Goal: Contribute content: Contribute content

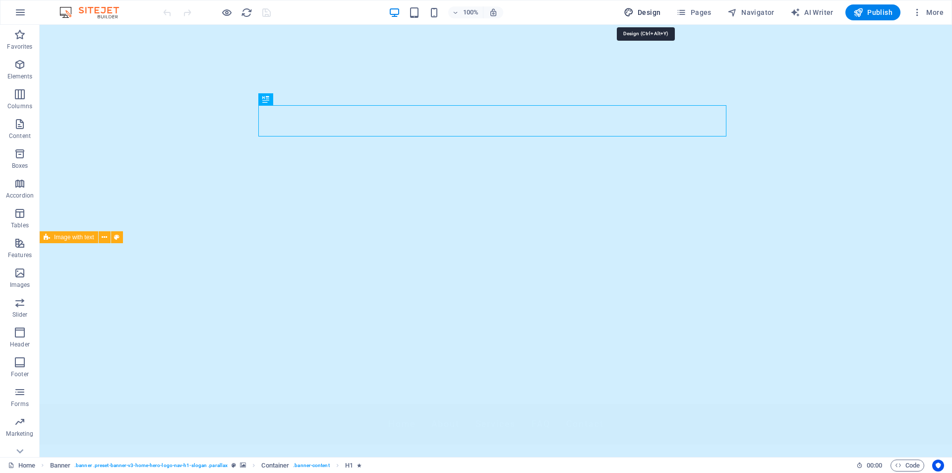
click at [644, 13] on span "Design" at bounding box center [642, 12] width 37 height 10
select select "px"
select select "200"
select select "px"
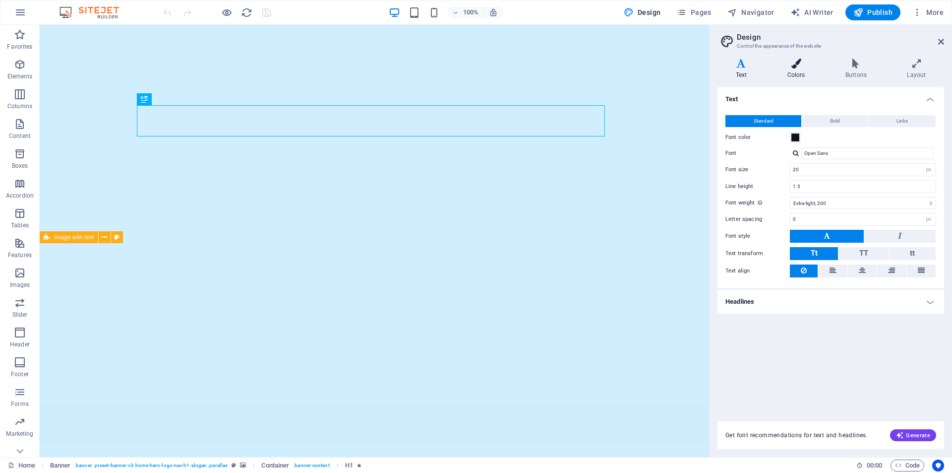
click at [797, 60] on icon at bounding box center [796, 64] width 54 height 10
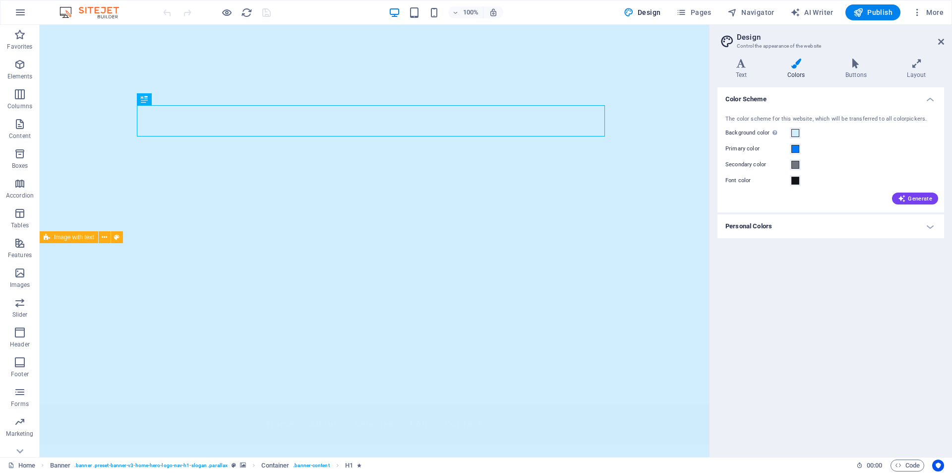
click at [797, 60] on icon at bounding box center [796, 64] width 54 height 10
click at [922, 62] on icon at bounding box center [916, 64] width 55 height 10
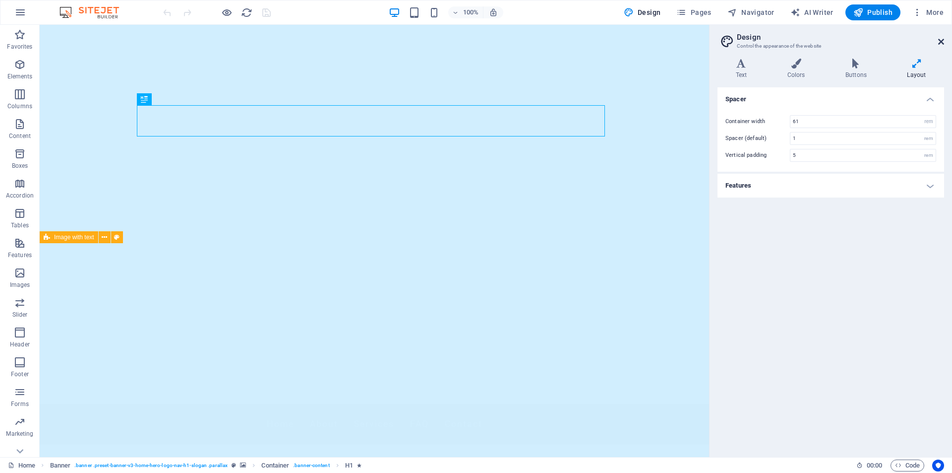
click at [942, 42] on icon at bounding box center [941, 42] width 6 height 8
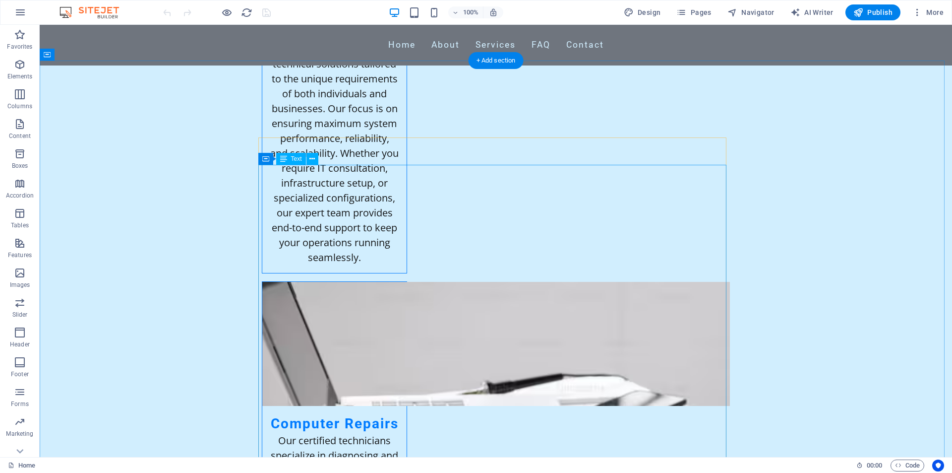
scroll to position [2727, 0]
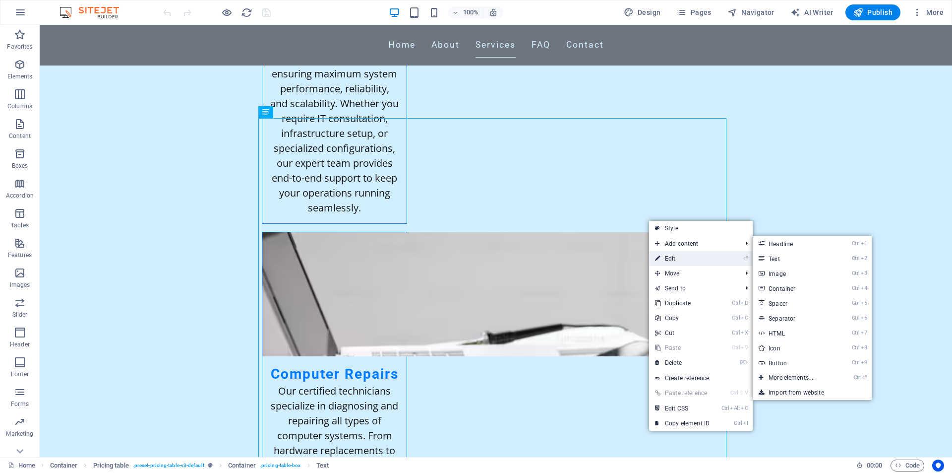
click at [671, 254] on link "⏎ Edit" at bounding box center [682, 258] width 66 height 15
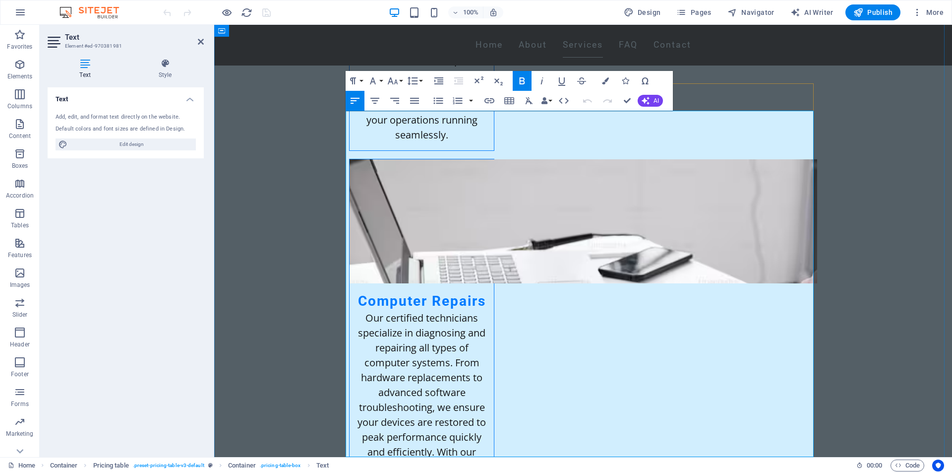
scroll to position [2734, 0]
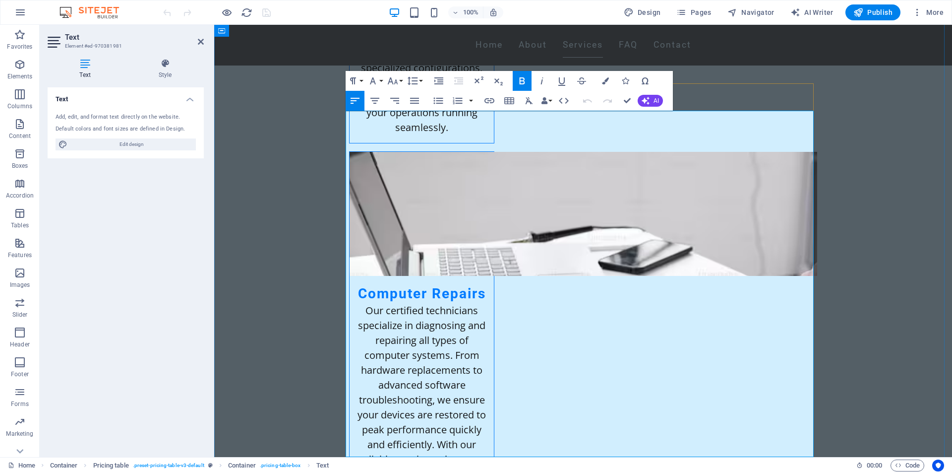
drag, startPoint x: 728, startPoint y: 211, endPoint x: 814, endPoint y: 214, distance: 85.3
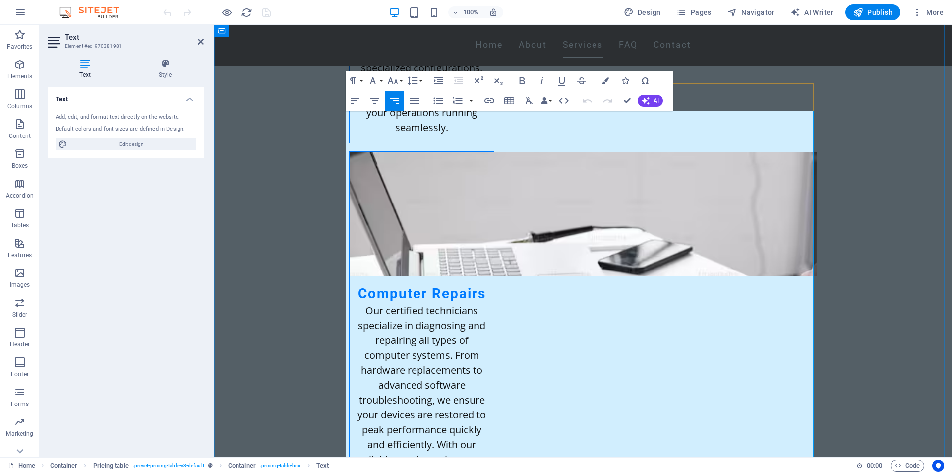
drag, startPoint x: 730, startPoint y: 210, endPoint x: 807, endPoint y: 215, distance: 77.5
drag, startPoint x: 676, startPoint y: 267, endPoint x: 808, endPoint y: 286, distance: 133.2
drag, startPoint x: 728, startPoint y: 324, endPoint x: 807, endPoint y: 322, distance: 78.4
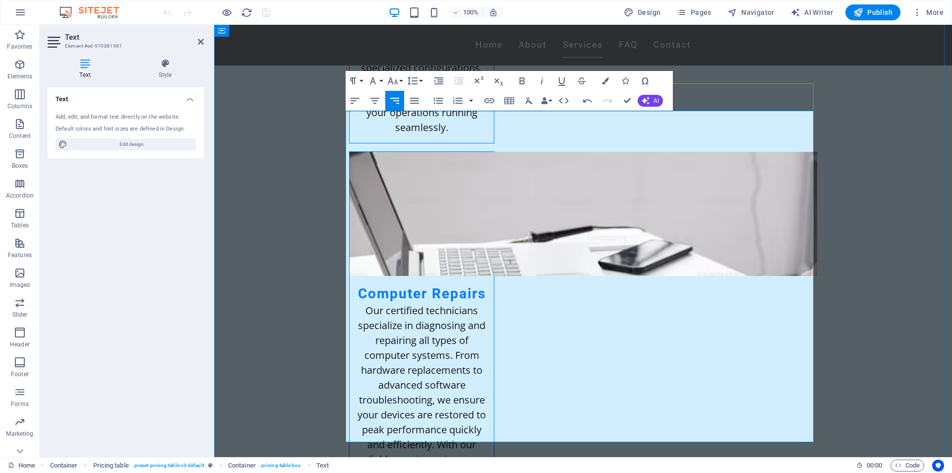
drag, startPoint x: 730, startPoint y: 359, endPoint x: 806, endPoint y: 366, distance: 76.7
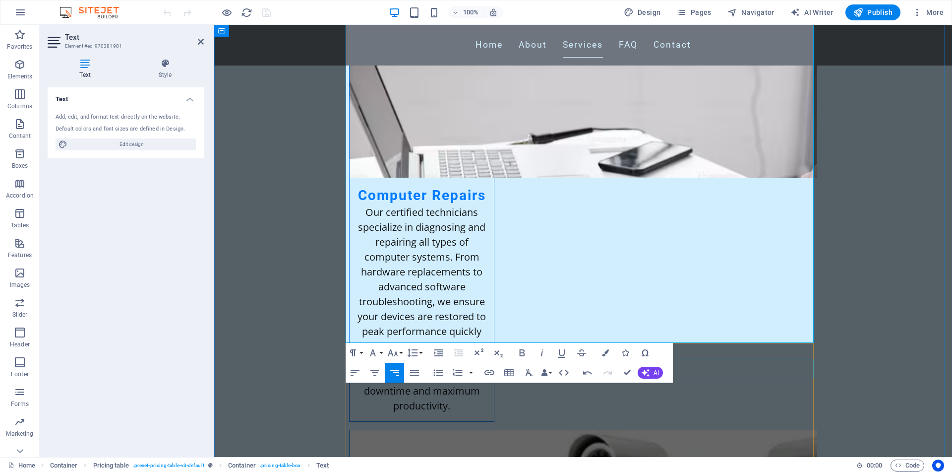
scroll to position [2834, 0]
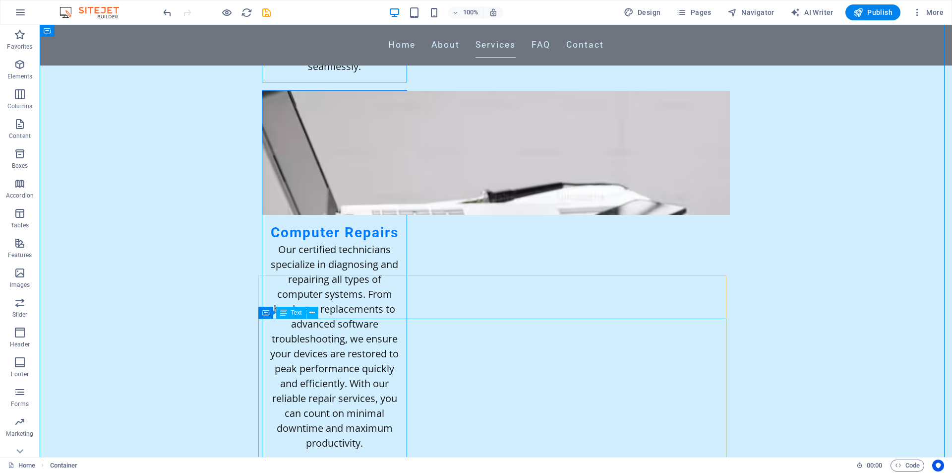
scroll to position [2933, 0]
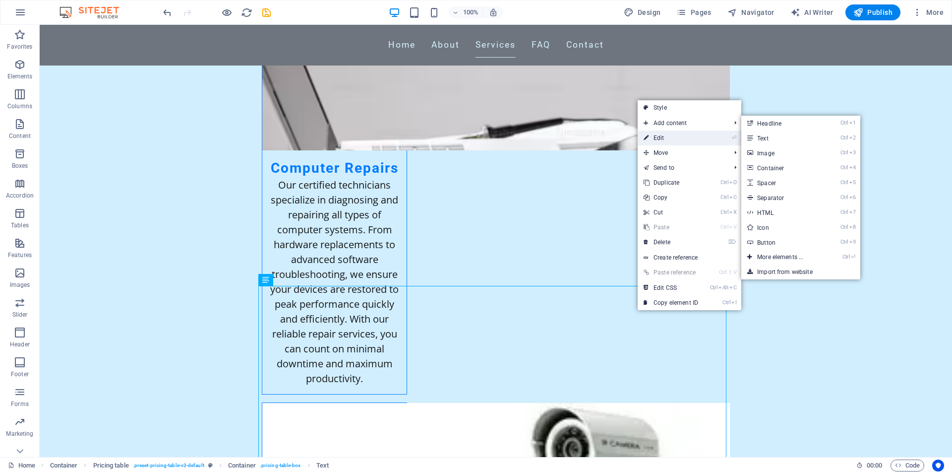
click at [672, 134] on link "⏎ Edit" at bounding box center [671, 137] width 66 height 15
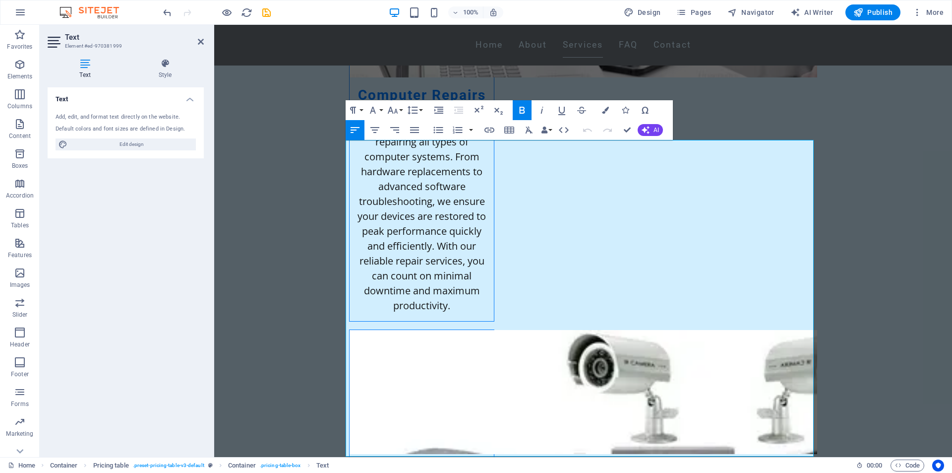
scroll to position [3078, 0]
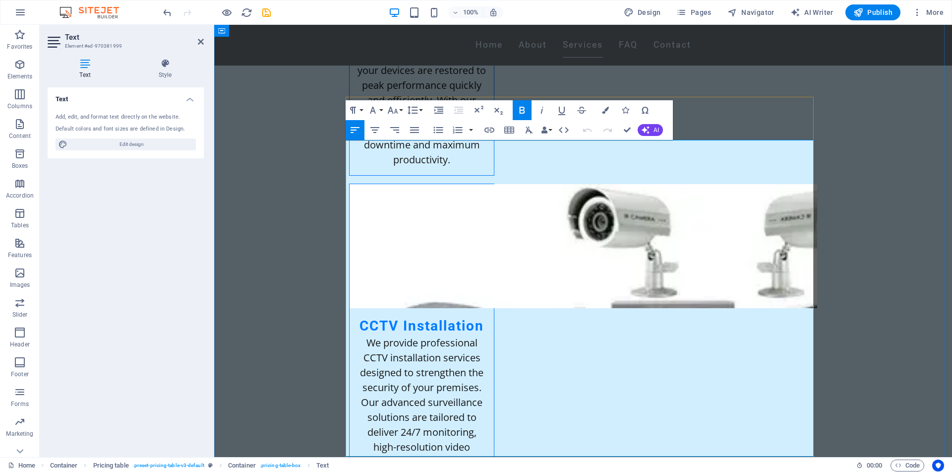
drag, startPoint x: 723, startPoint y: 165, endPoint x: 807, endPoint y: 166, distance: 84.3
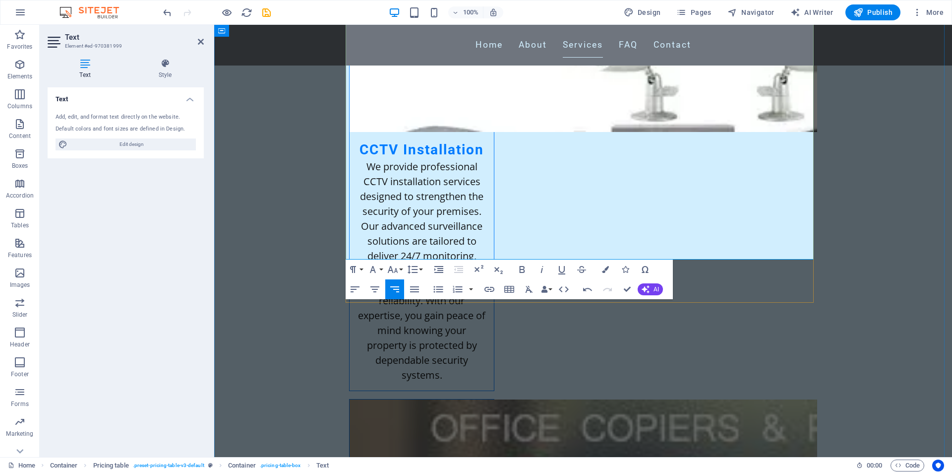
scroll to position [3277, 0]
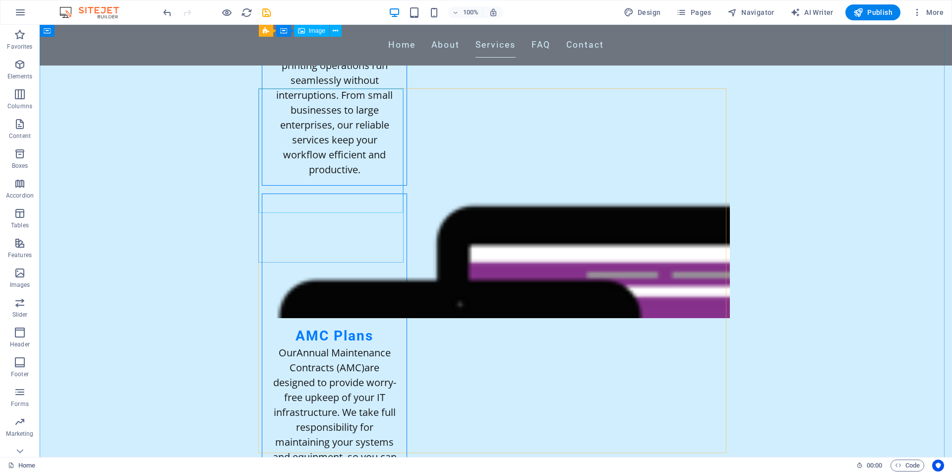
scroll to position [3872, 0]
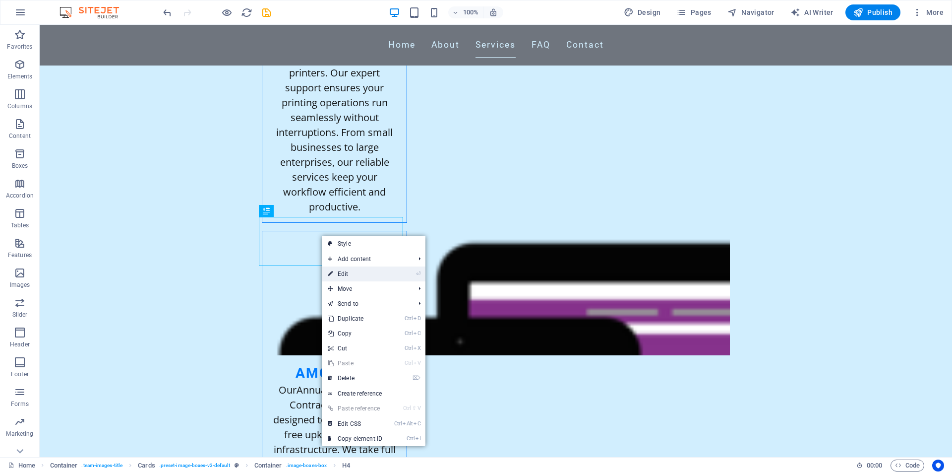
click at [347, 276] on link "⏎ Edit" at bounding box center [355, 273] width 66 height 15
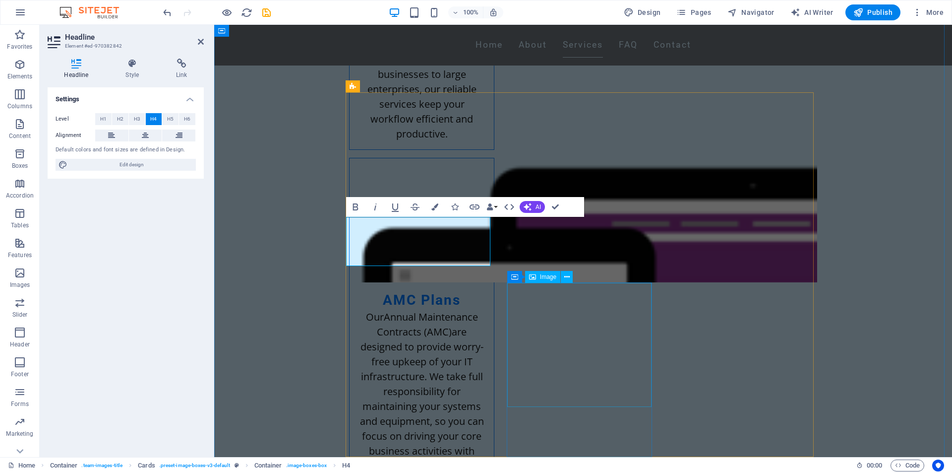
drag, startPoint x: 577, startPoint y: 364, endPoint x: 751, endPoint y: 363, distance: 174.5
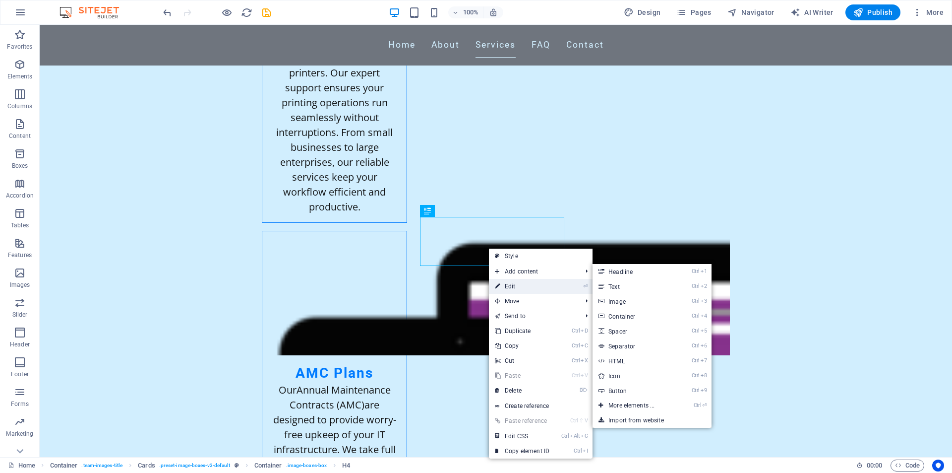
click at [522, 286] on link "⏎ Edit" at bounding box center [522, 286] width 66 height 15
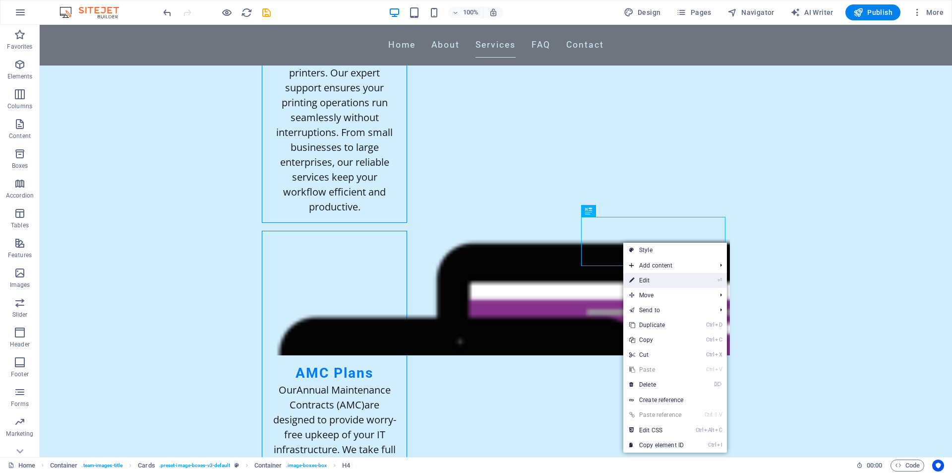
click at [641, 282] on link "⏎ Edit" at bounding box center [656, 280] width 66 height 15
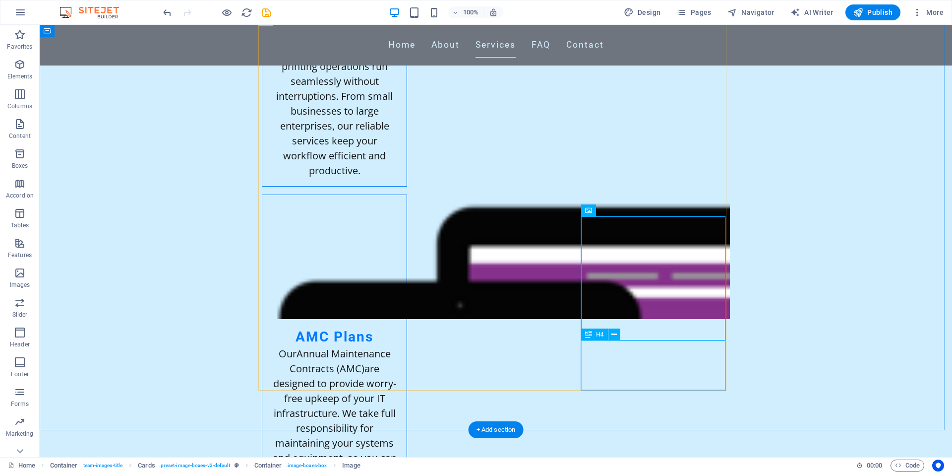
scroll to position [3971, 0]
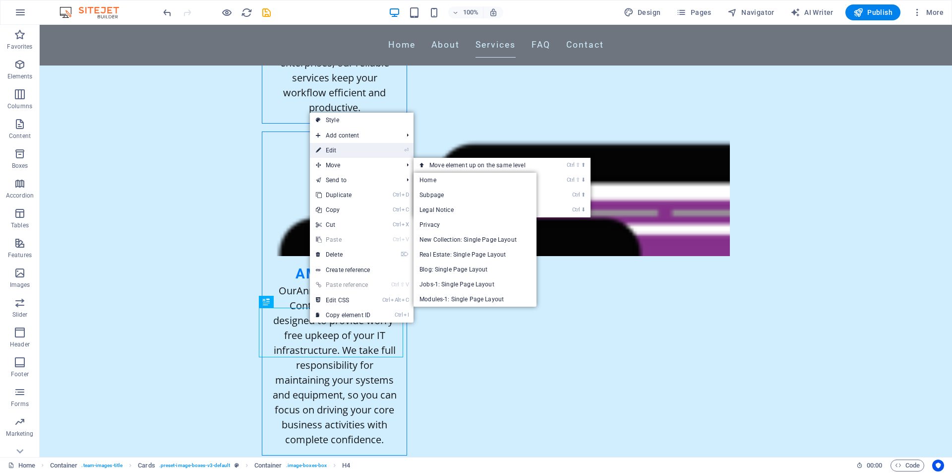
click at [334, 146] on link "⏎ Edit" at bounding box center [343, 150] width 66 height 15
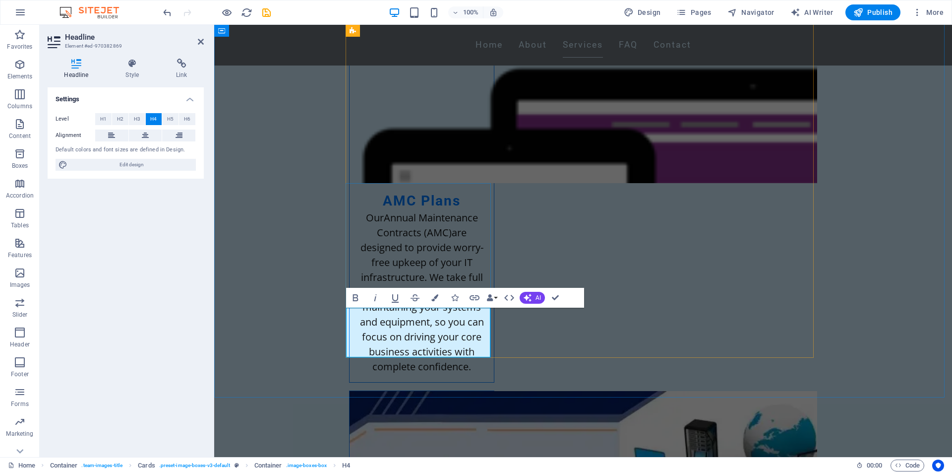
drag, startPoint x: 422, startPoint y: 324, endPoint x: 357, endPoint y: 324, distance: 65.0
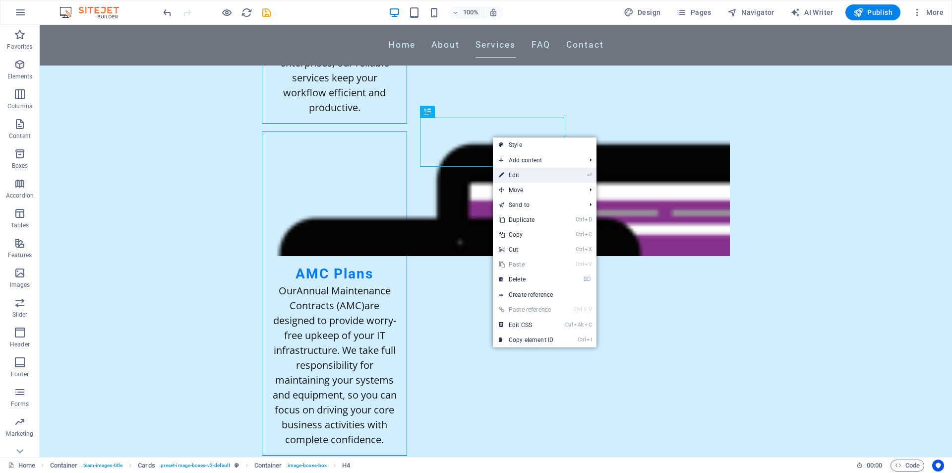
click at [519, 177] on link "⏎ Edit" at bounding box center [526, 175] width 66 height 15
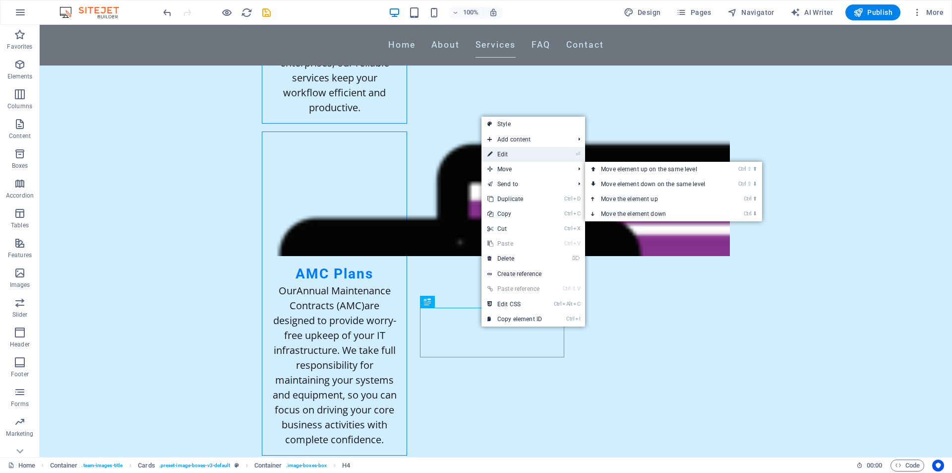
click at [502, 152] on link "⏎ Edit" at bounding box center [514, 154] width 66 height 15
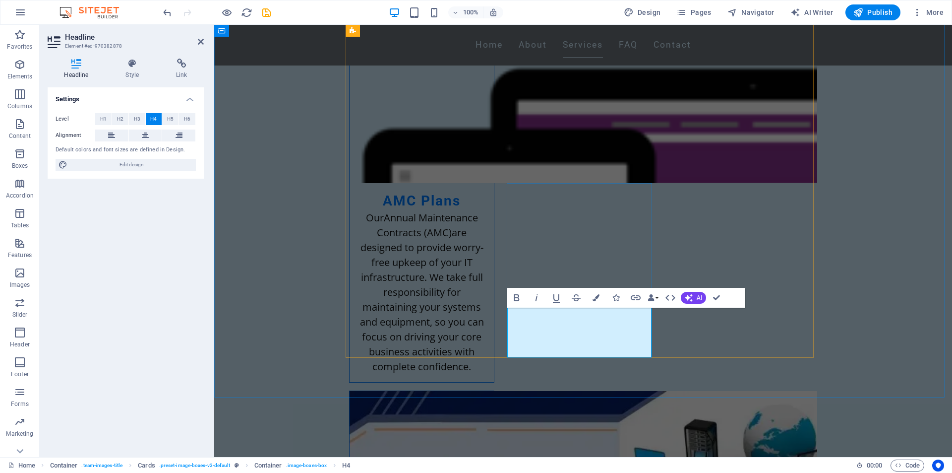
drag, startPoint x: 581, startPoint y: 323, endPoint x: 521, endPoint y: 323, distance: 60.5
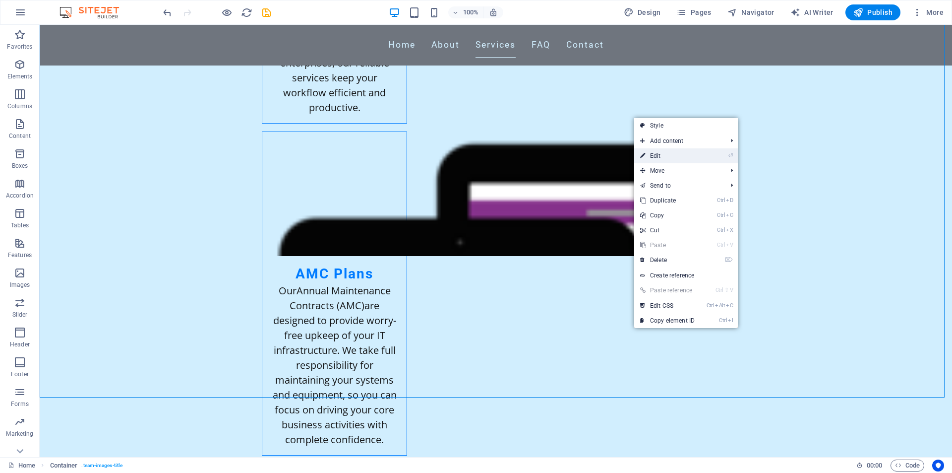
click at [657, 155] on link "⏎ Edit" at bounding box center [667, 155] width 66 height 15
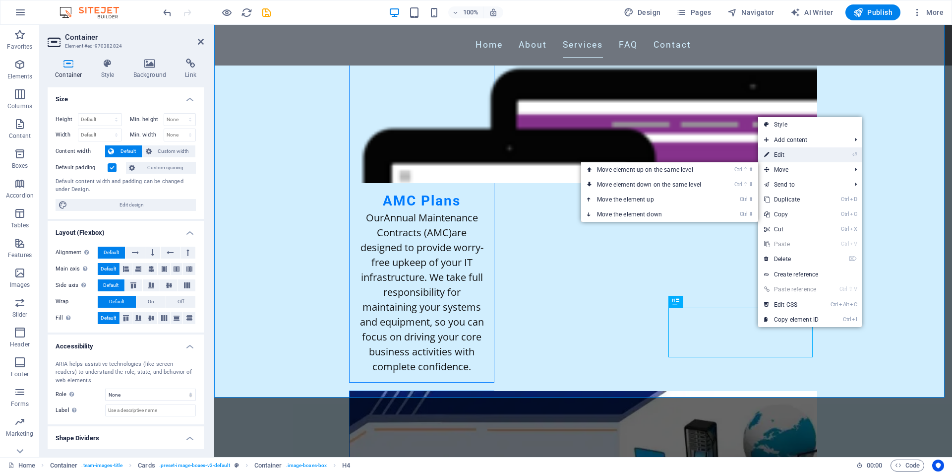
drag, startPoint x: 771, startPoint y: 154, endPoint x: 564, endPoint y: 135, distance: 208.1
click at [771, 154] on link "⏎ Edit" at bounding box center [791, 154] width 66 height 15
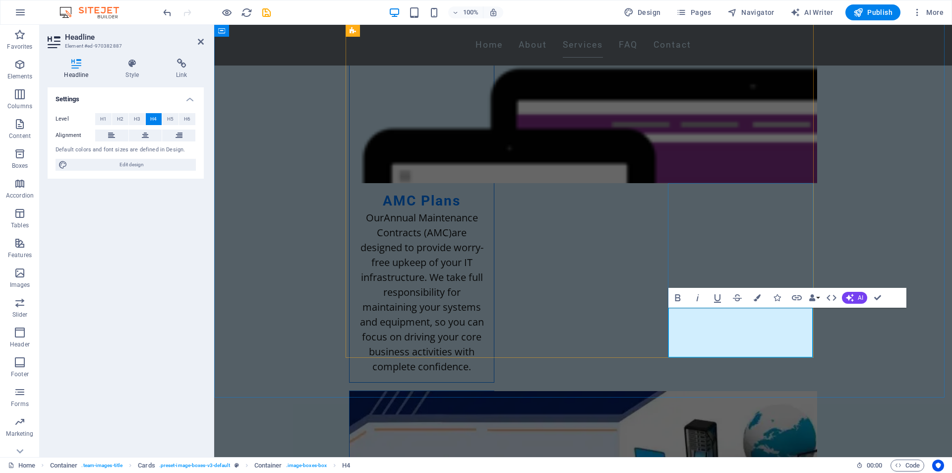
drag, startPoint x: 763, startPoint y: 322, endPoint x: 681, endPoint y: 322, distance: 82.3
click at [704, 306] on button "Italic" at bounding box center [697, 298] width 19 height 20
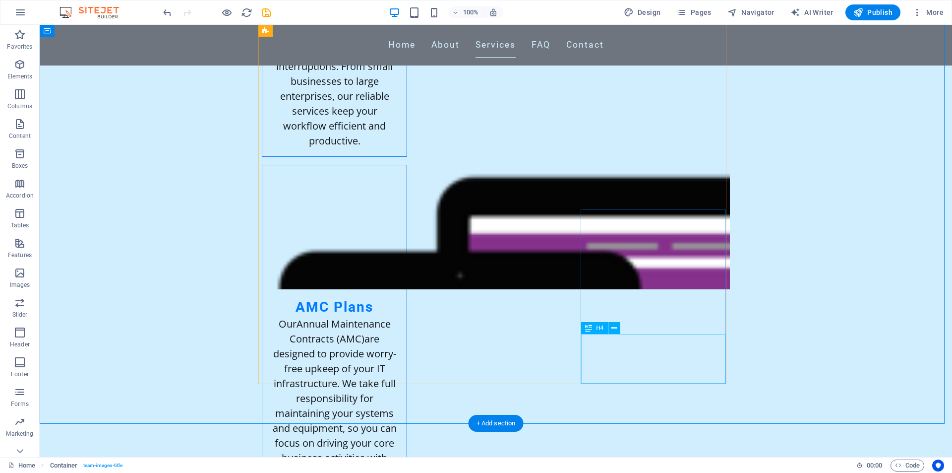
scroll to position [3921, 0]
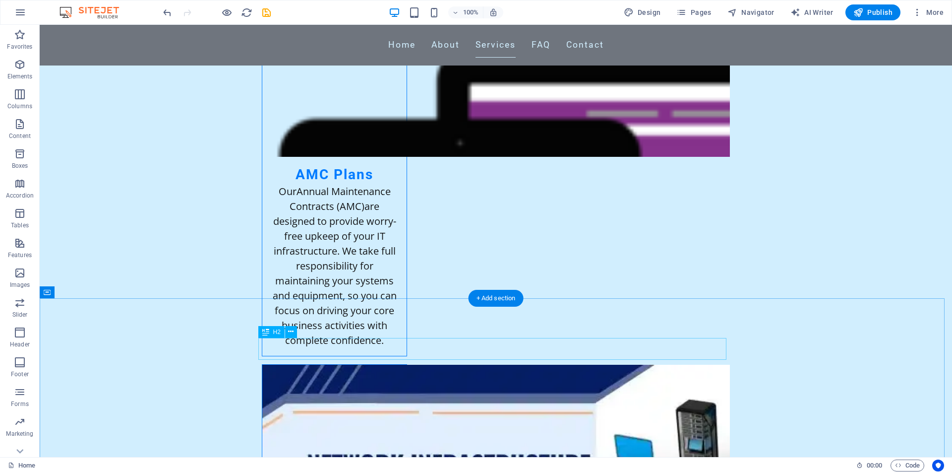
scroll to position [3872, 0]
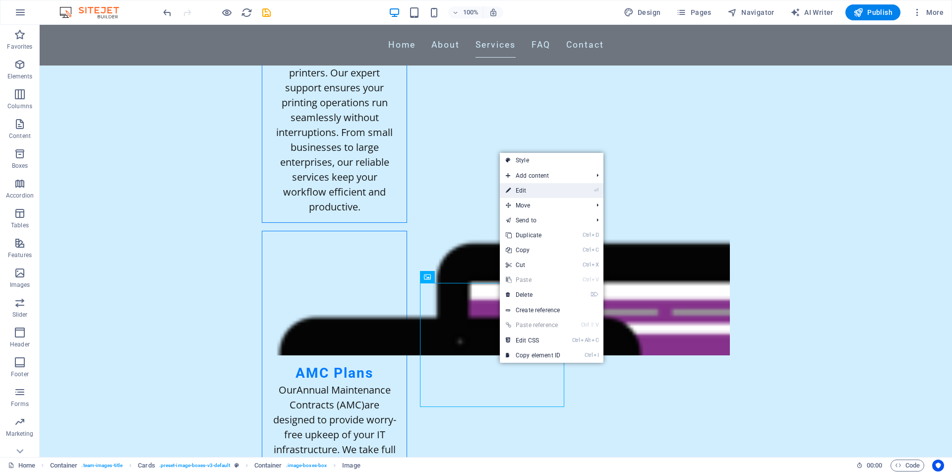
click at [526, 190] on link "⏎ Edit" at bounding box center [533, 190] width 66 height 15
select select "vw"
select select "px"
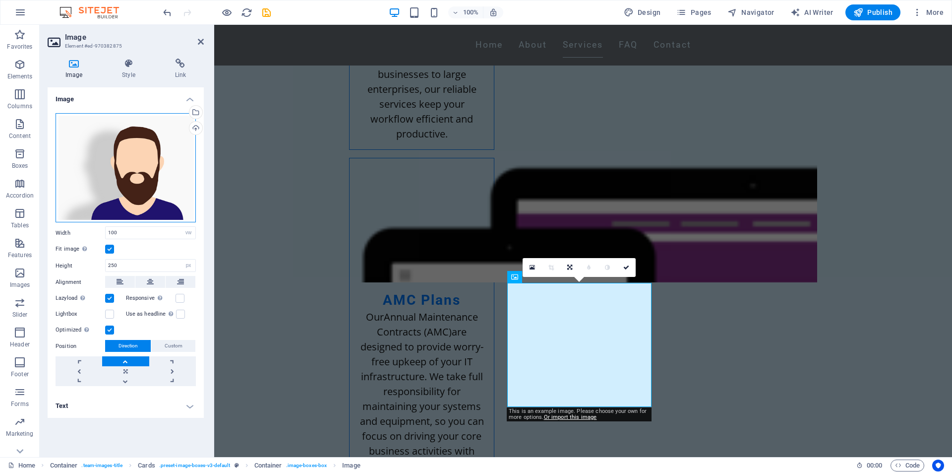
drag, startPoint x: 161, startPoint y: 163, endPoint x: 122, endPoint y: 185, distance: 44.0
click at [122, 185] on div "Drag files here, click to choose files or select files from Files or our free s…" at bounding box center [126, 168] width 140 height 110
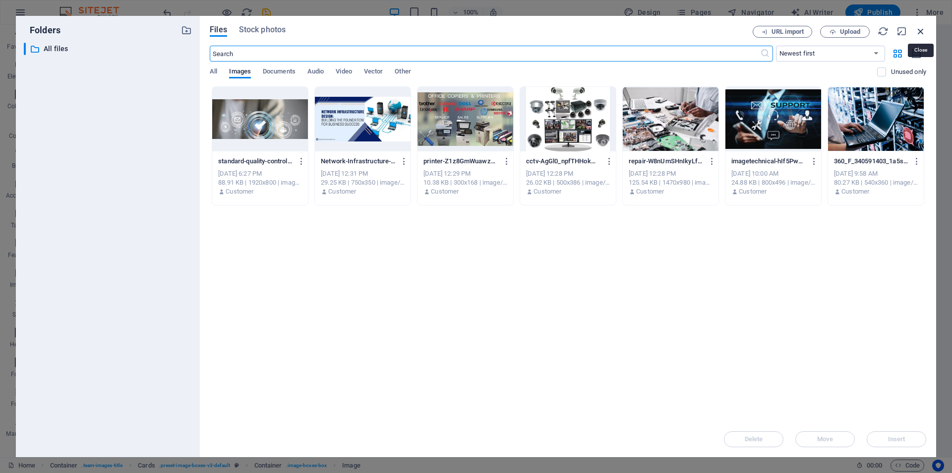
click at [921, 32] on icon "button" at bounding box center [920, 31] width 11 height 11
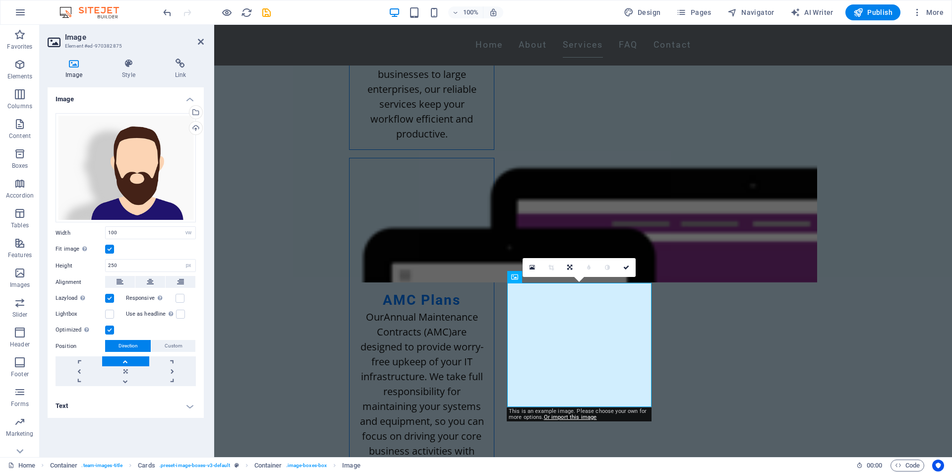
click at [111, 247] on label at bounding box center [109, 248] width 9 height 9
click at [0, 0] on input "Fit image Automatically fit image to a fixed width and height" at bounding box center [0, 0] width 0 height 0
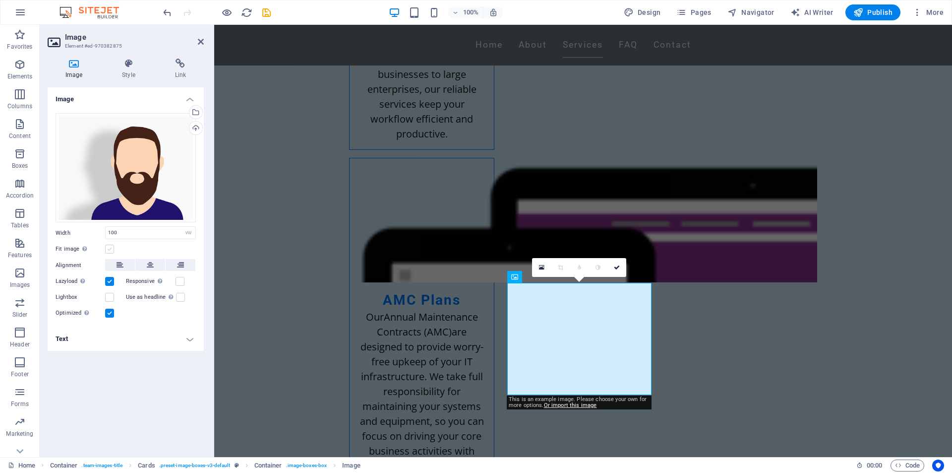
click at [111, 247] on label at bounding box center [109, 248] width 9 height 9
click at [0, 0] on input "Fit image Automatically fit image to a fixed width and height" at bounding box center [0, 0] width 0 height 0
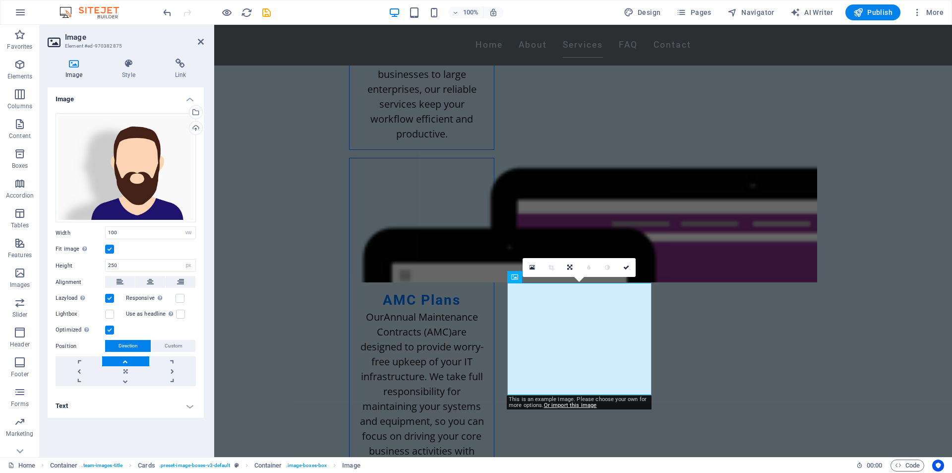
click at [112, 296] on label at bounding box center [109, 298] width 9 height 9
click at [0, 0] on input "Lazyload Loading images after the page loads improves page speed." at bounding box center [0, 0] width 0 height 0
click at [112, 296] on label at bounding box center [109, 298] width 9 height 9
click at [0, 0] on input "Lazyload Loading images after the page loads improves page speed." at bounding box center [0, 0] width 0 height 0
click at [110, 312] on label at bounding box center [109, 313] width 9 height 9
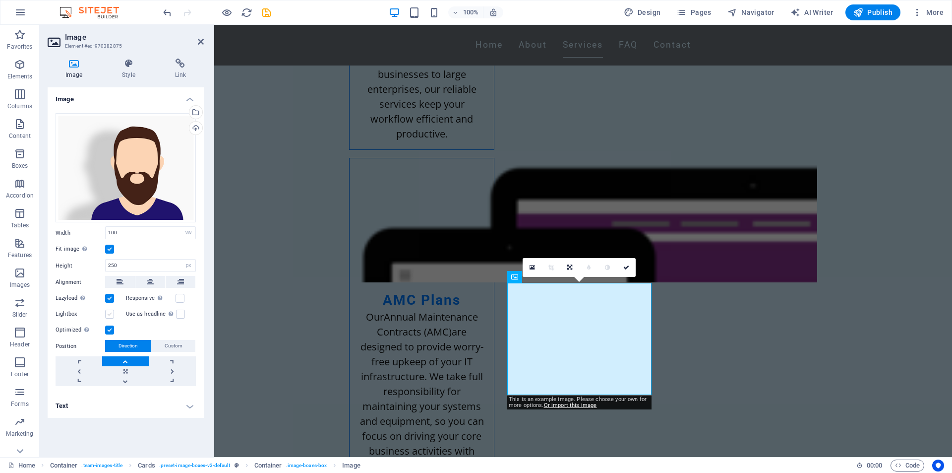
click at [0, 0] on input "Lightbox" at bounding box center [0, 0] width 0 height 0
click at [110, 312] on label at bounding box center [109, 313] width 9 height 9
click at [0, 0] on input "Lightbox" at bounding box center [0, 0] width 0 height 0
drag, startPoint x: 146, startPoint y: 160, endPoint x: 119, endPoint y: 176, distance: 31.1
drag, startPoint x: 119, startPoint y: 176, endPoint x: 195, endPoint y: 112, distance: 99.2
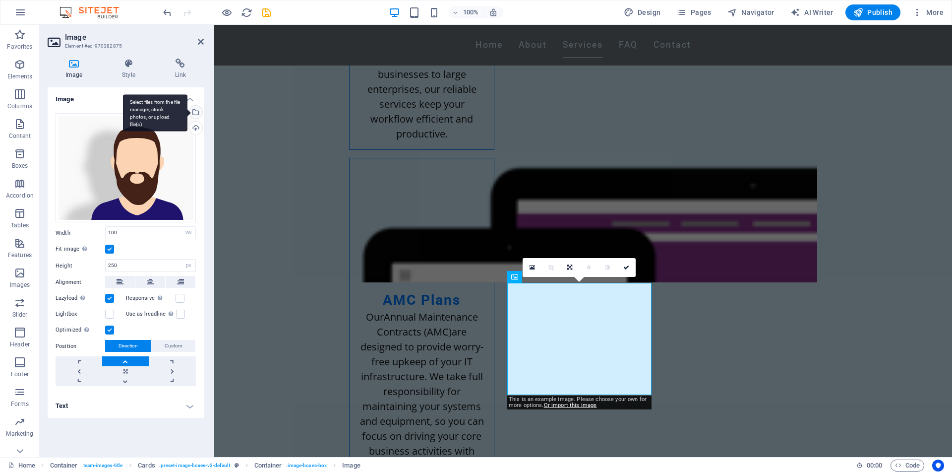
click at [195, 112] on div "Select files from the file manager, stock photos, or upload file(s)" at bounding box center [194, 113] width 15 height 15
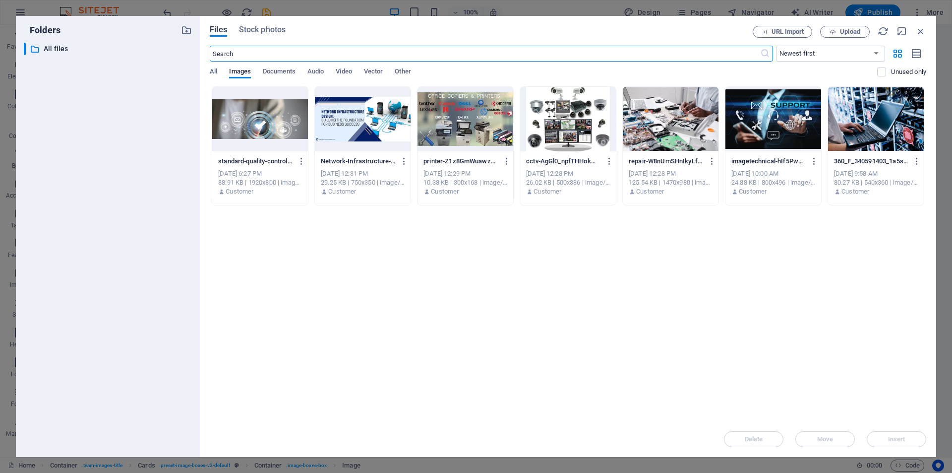
select select "DISABLED_OPTION_VALUE"
click at [920, 30] on icon "button" at bounding box center [920, 31] width 11 height 11
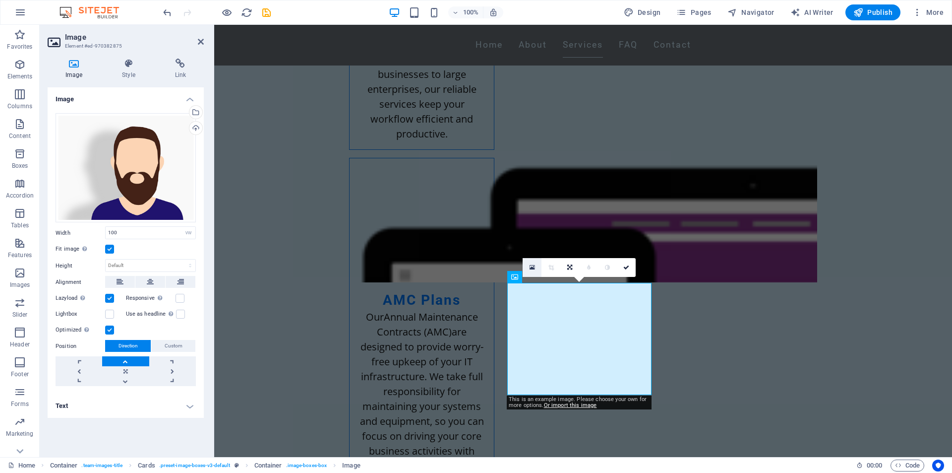
click at [531, 263] on link at bounding box center [532, 267] width 19 height 19
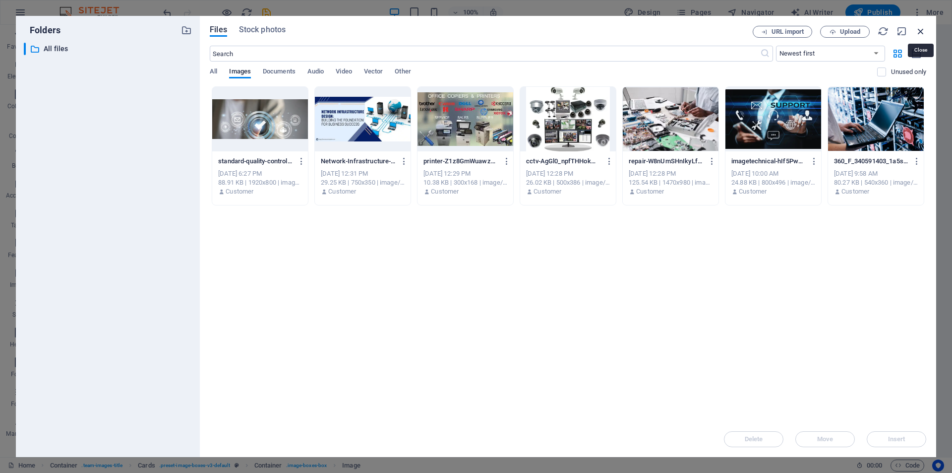
click at [926, 28] on icon "button" at bounding box center [920, 31] width 11 height 11
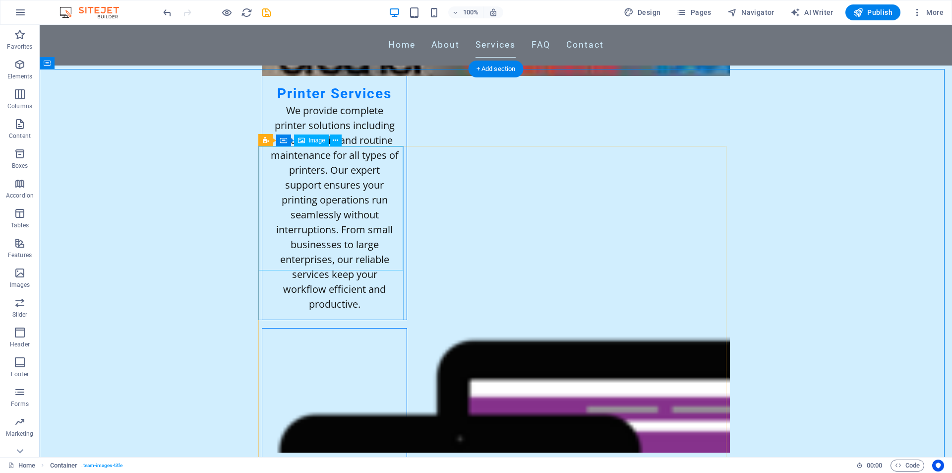
scroll to position [3822, 0]
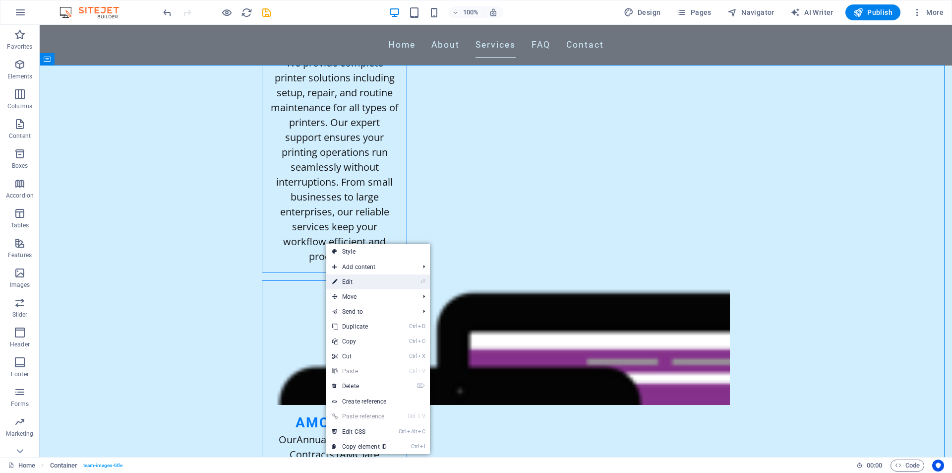
click at [345, 279] on link "⏎ Edit" at bounding box center [359, 281] width 66 height 15
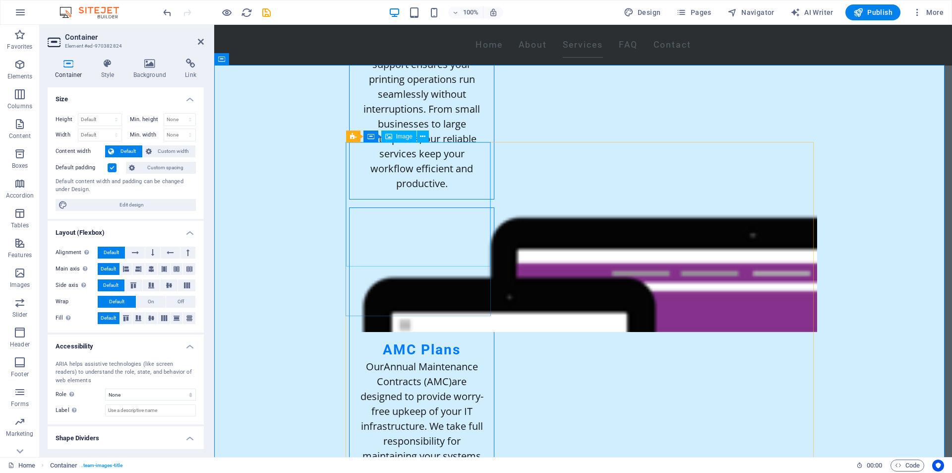
click at [399, 139] on span "Image" at bounding box center [404, 136] width 16 height 6
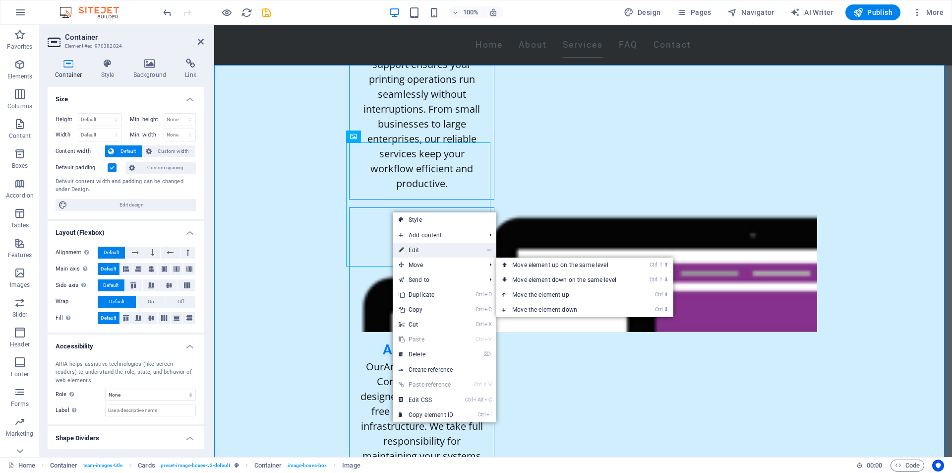
click at [422, 247] on link "⏎ Edit" at bounding box center [426, 249] width 66 height 15
select select "vw"
select select "px"
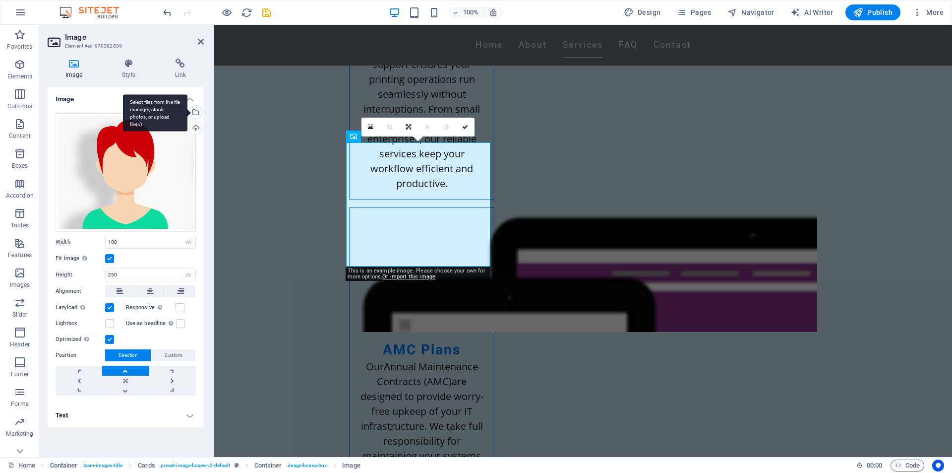
click at [187, 111] on div "Select files from the file manager, stock photos, or upload file(s)" at bounding box center [155, 112] width 64 height 37
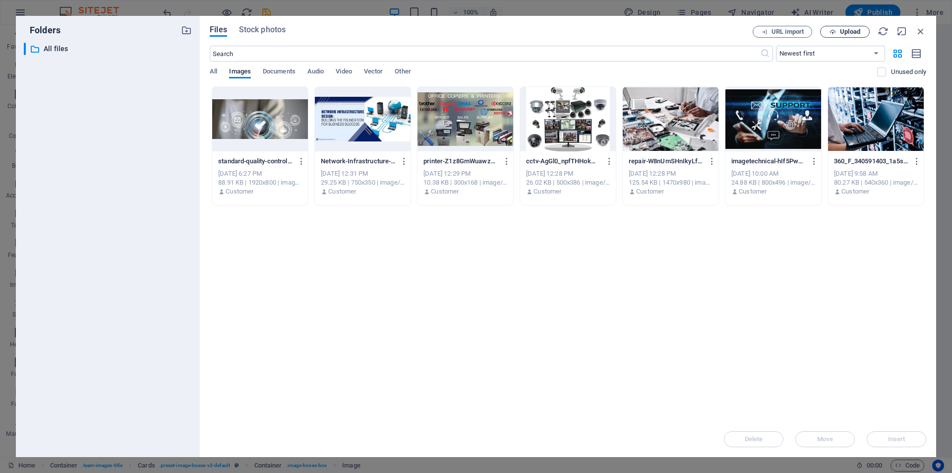
click at [839, 31] on span "Upload" at bounding box center [845, 32] width 41 height 6
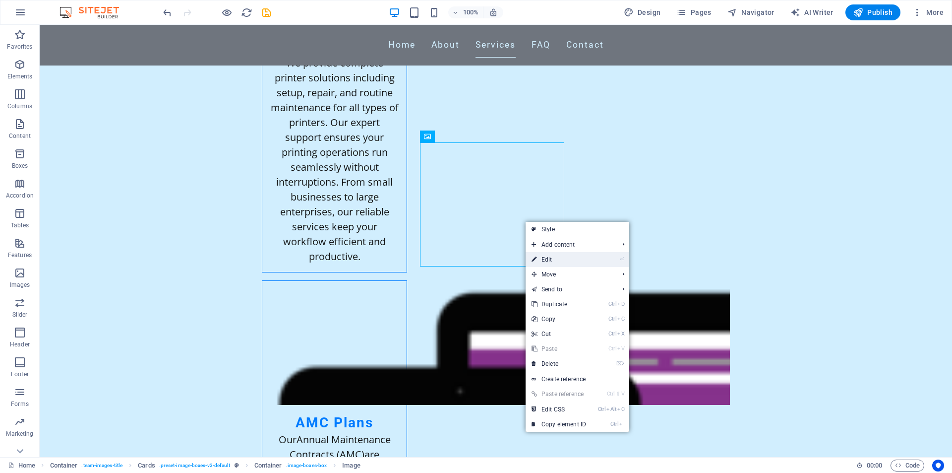
click at [545, 257] on link "⏎ Edit" at bounding box center [559, 259] width 66 height 15
select select "vw"
select select "px"
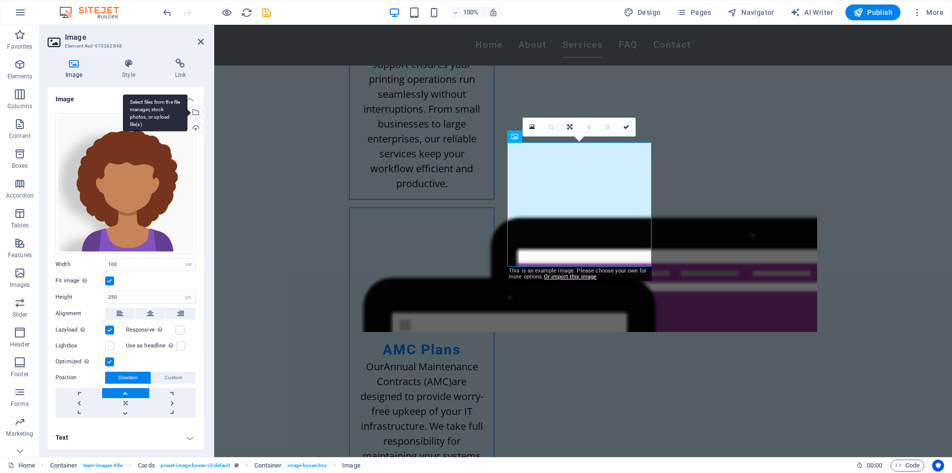
click at [196, 112] on div "Select files from the file manager, stock photos, or upload file(s)" at bounding box center [194, 113] width 15 height 15
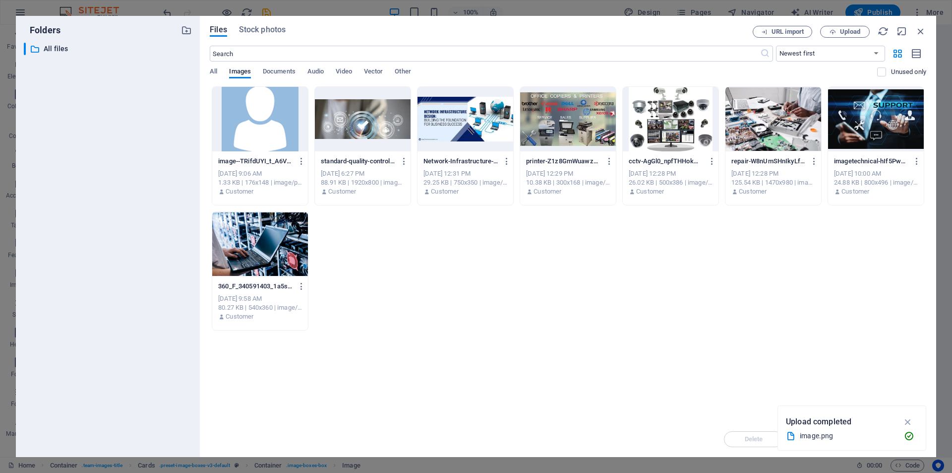
click at [266, 140] on div at bounding box center [260, 119] width 96 height 64
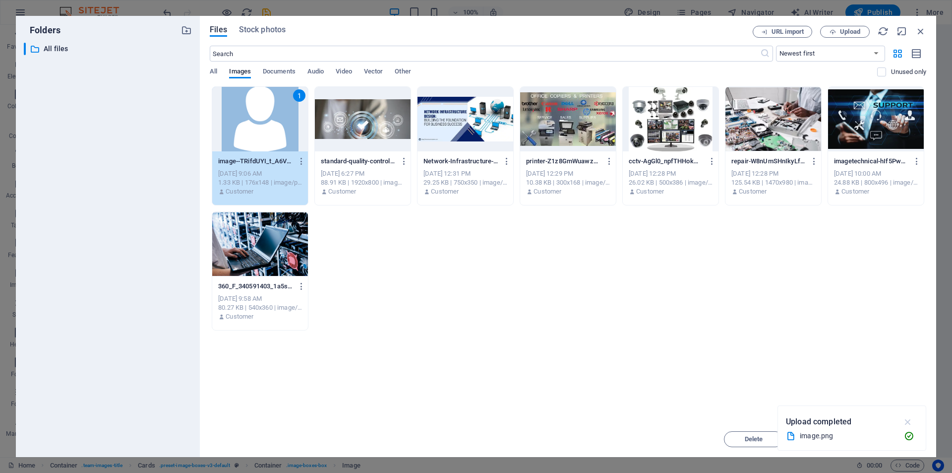
click at [907, 418] on icon "button" at bounding box center [907, 421] width 11 height 11
click at [889, 439] on span "Insert" at bounding box center [896, 439] width 17 height 6
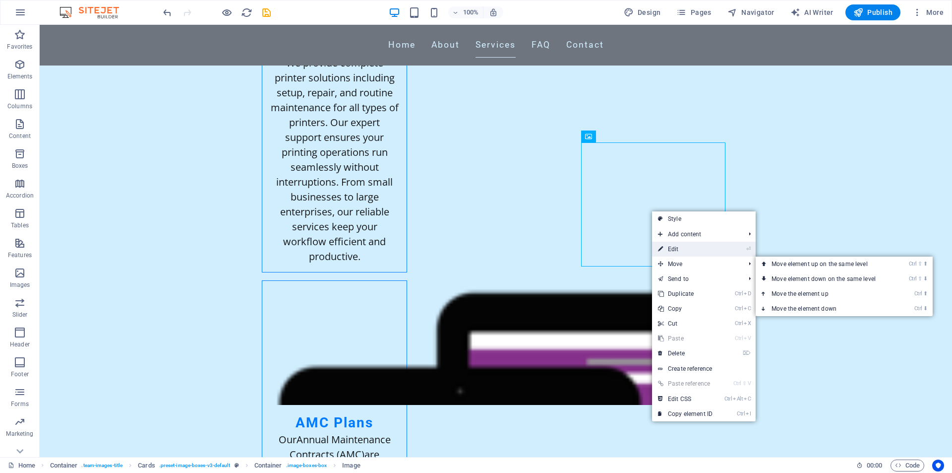
click at [668, 244] on link "⏎ Edit" at bounding box center [685, 248] width 66 height 15
select select "vw"
select select "px"
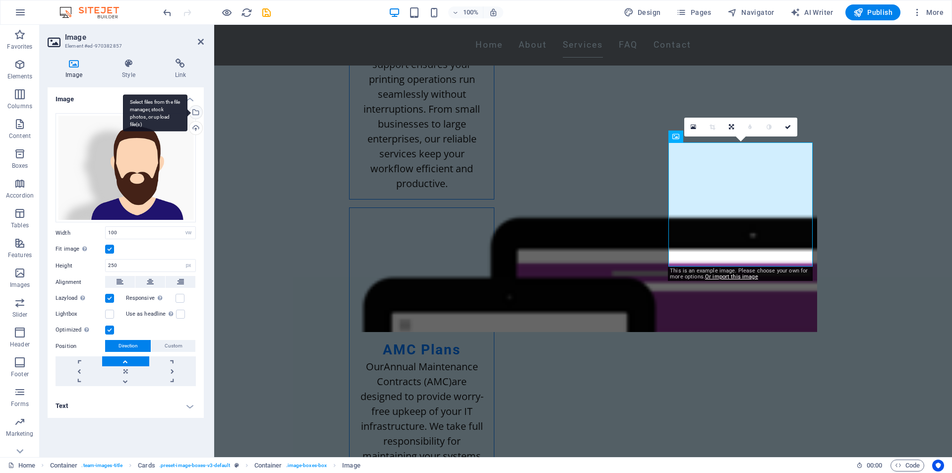
click at [187, 113] on div "Select files from the file manager, stock photos, or upload file(s)" at bounding box center [155, 112] width 64 height 37
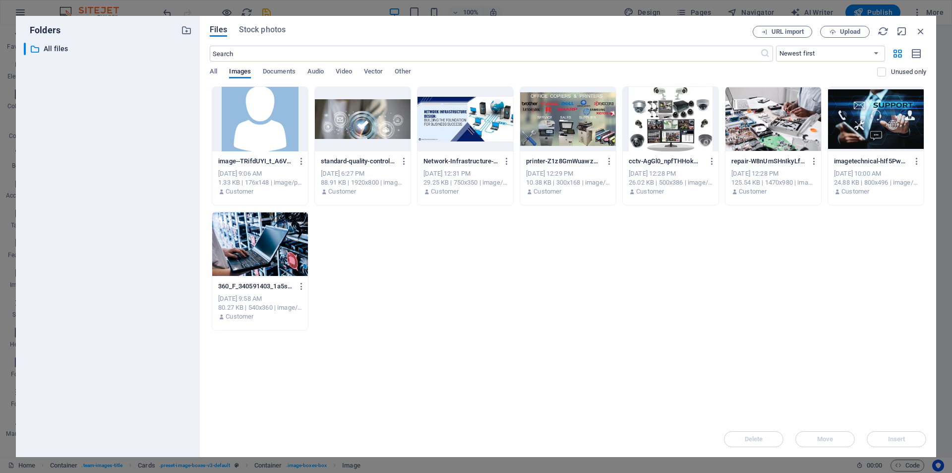
click at [238, 121] on div at bounding box center [260, 119] width 96 height 64
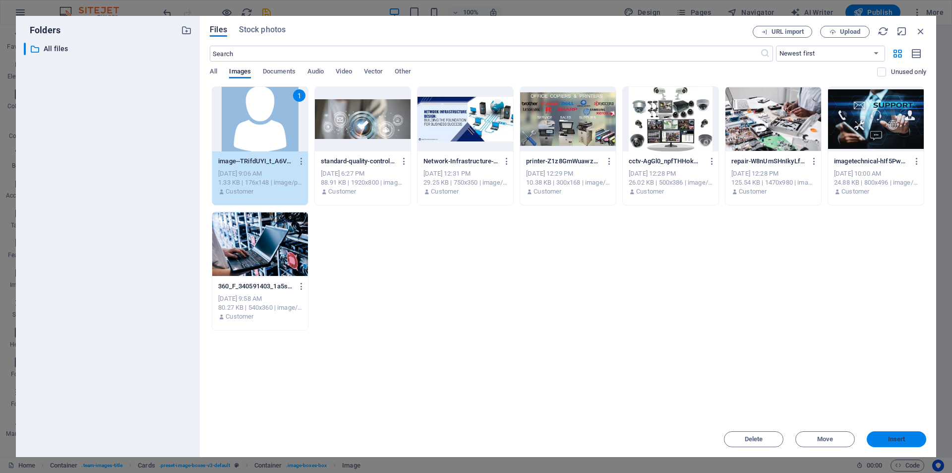
drag, startPoint x: 882, startPoint y: 437, endPoint x: 664, endPoint y: 410, distance: 219.8
click at [882, 437] on span "Insert" at bounding box center [897, 439] width 52 height 6
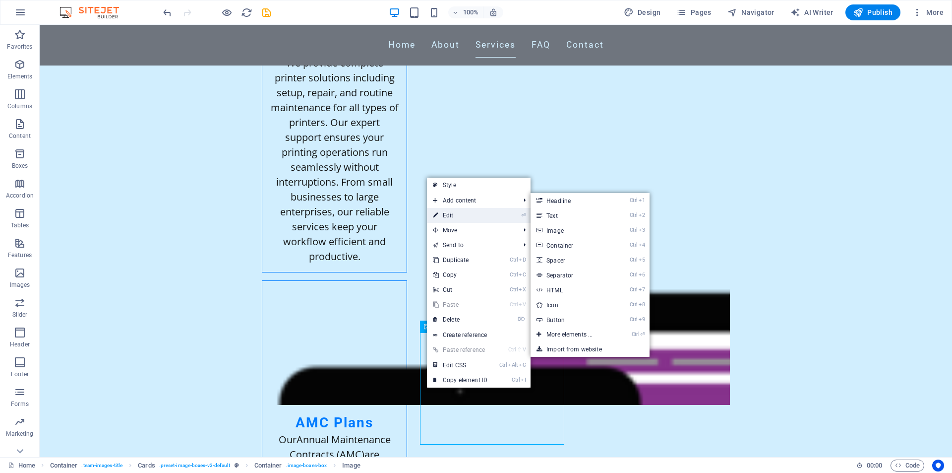
click at [450, 217] on link "⏎ Edit" at bounding box center [460, 215] width 66 height 15
select select "vw"
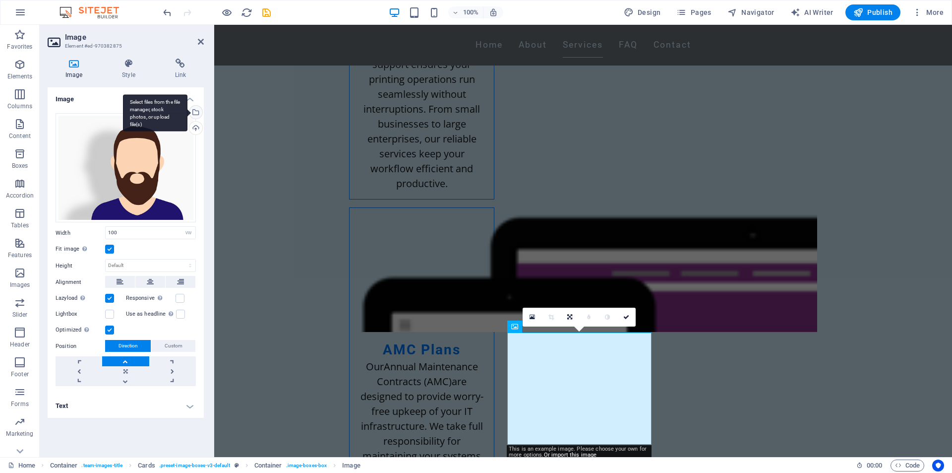
click at [199, 112] on div "Select files from the file manager, stock photos, or upload file(s)" at bounding box center [194, 113] width 15 height 15
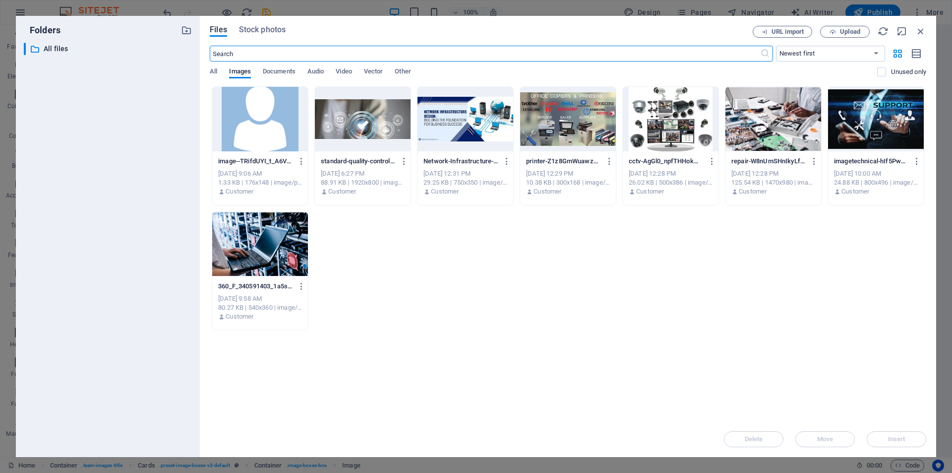
click at [243, 100] on div at bounding box center [260, 119] width 96 height 64
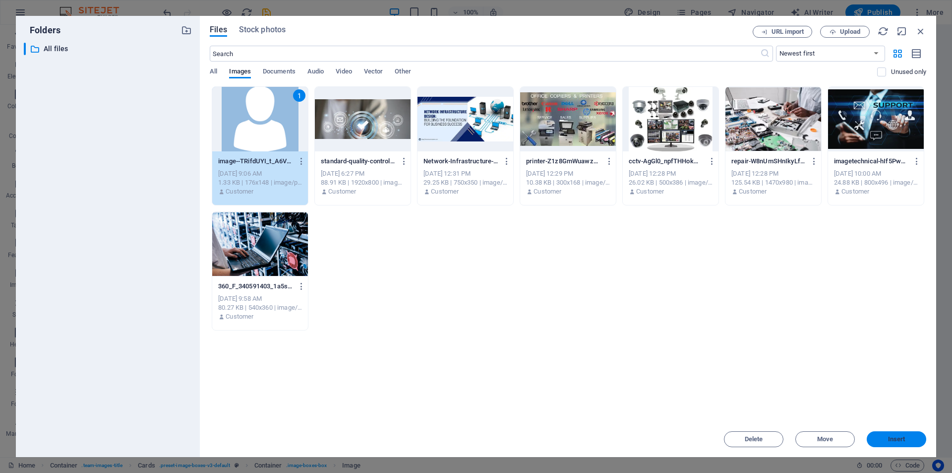
click at [883, 441] on span "Insert" at bounding box center [897, 439] width 52 height 6
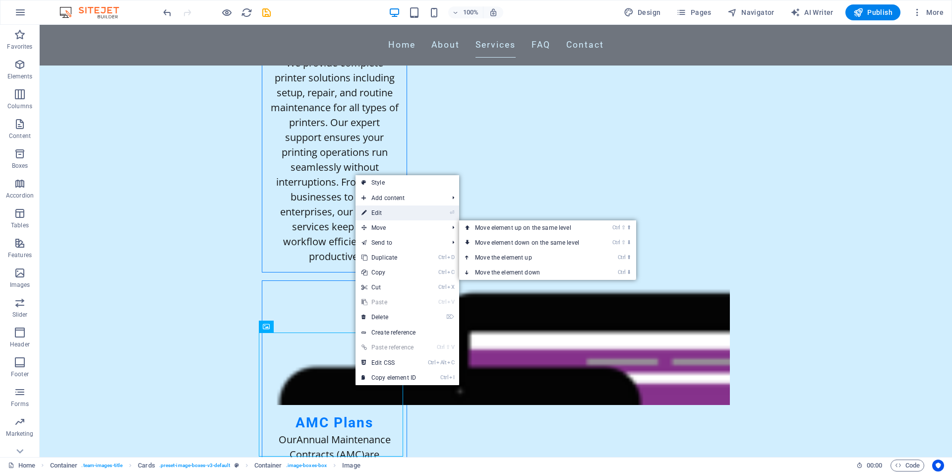
click at [373, 215] on link "⏎ Edit" at bounding box center [388, 212] width 66 height 15
select select "vw"
select select "px"
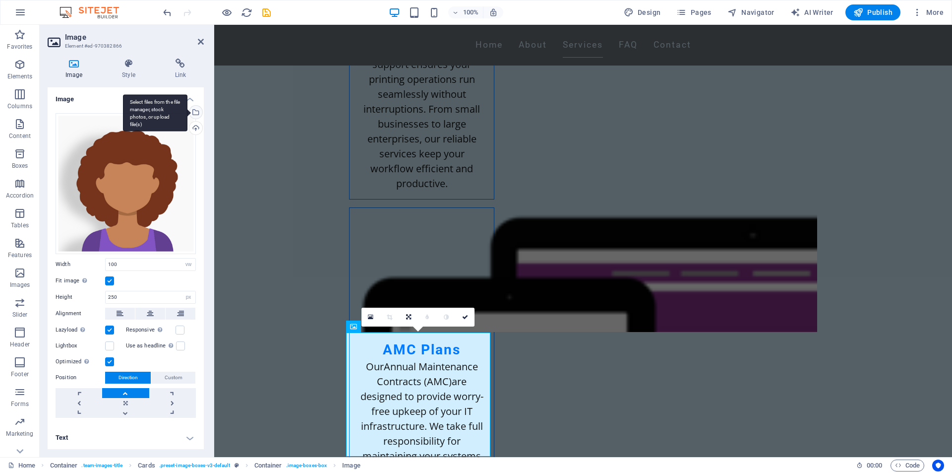
click at [193, 114] on div "Select files from the file manager, stock photos, or upload file(s)" at bounding box center [194, 113] width 15 height 15
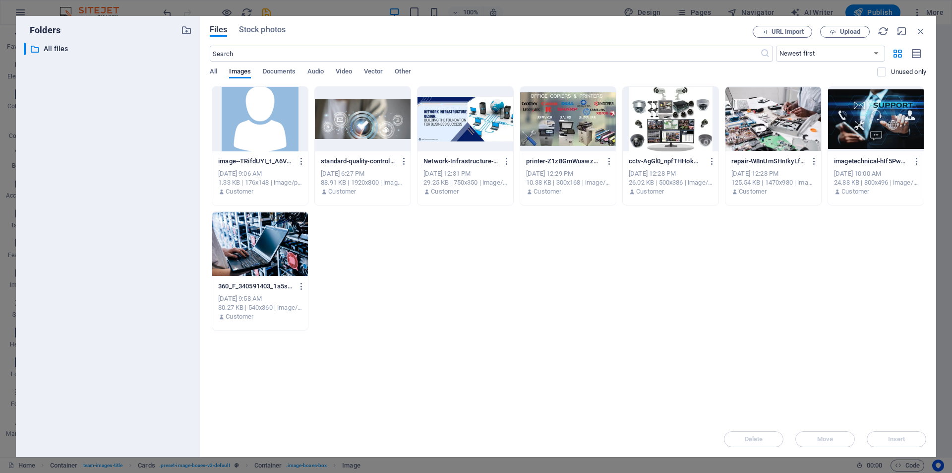
click at [270, 133] on div at bounding box center [260, 119] width 96 height 64
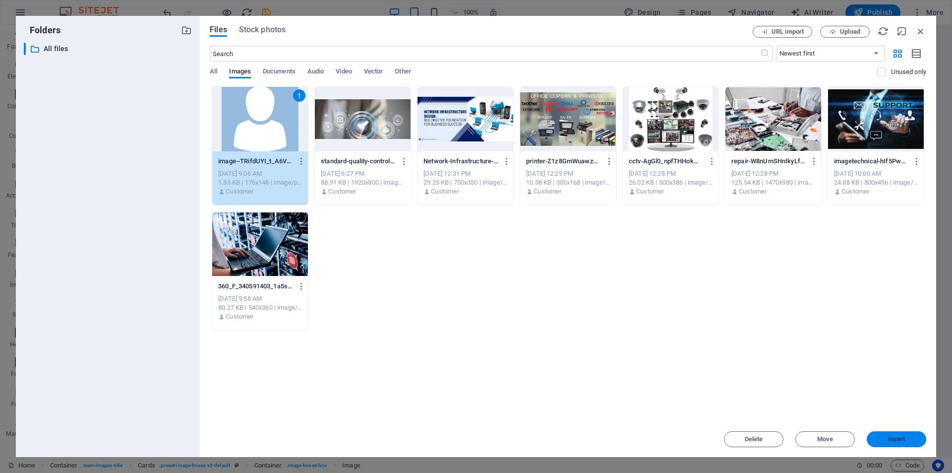
click at [898, 441] on span "Insert" at bounding box center [896, 439] width 17 height 6
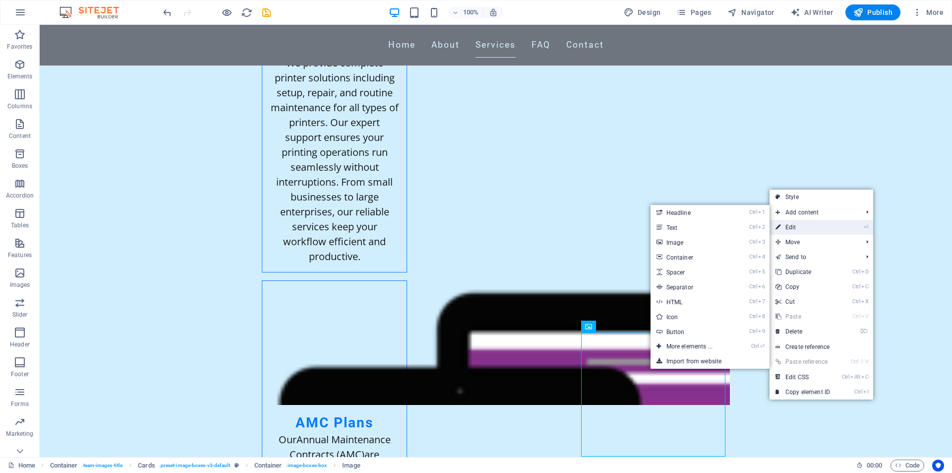
click at [797, 228] on link "⏎ Edit" at bounding box center [802, 227] width 66 height 15
select select "vw"
select select "px"
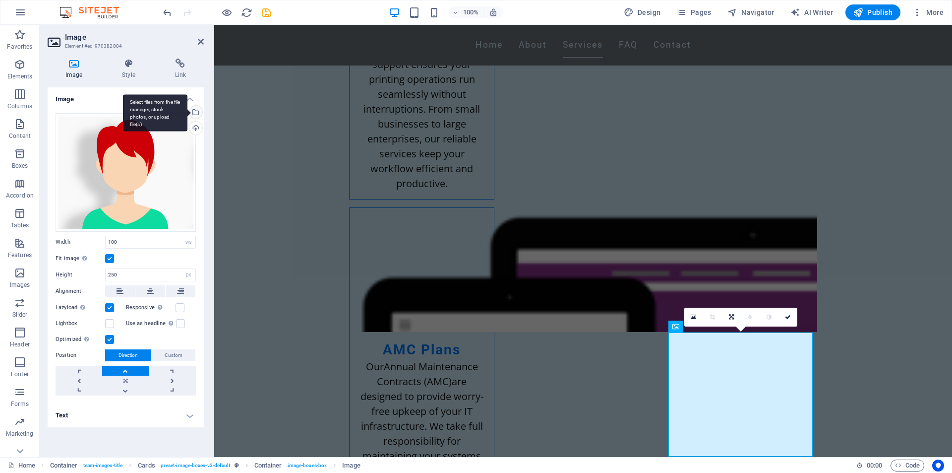
click at [195, 115] on div "Select files from the file manager, stock photos, or upload file(s)" at bounding box center [194, 113] width 15 height 15
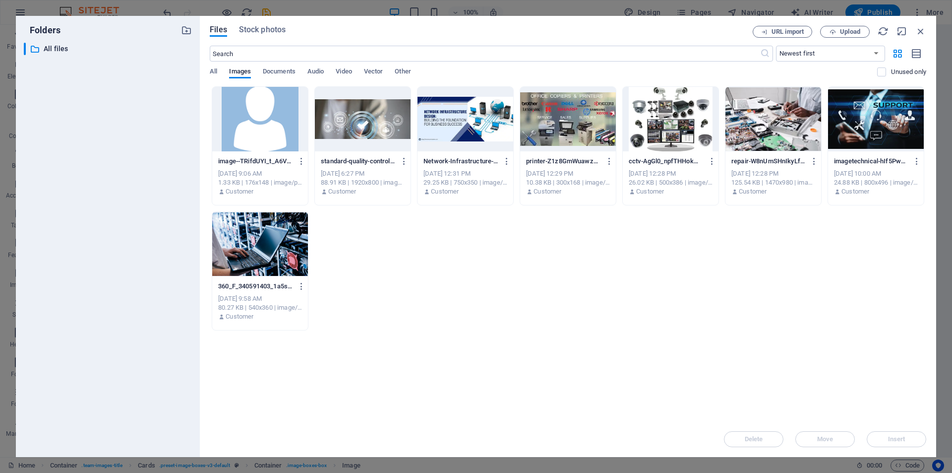
click at [270, 146] on div at bounding box center [260, 119] width 96 height 64
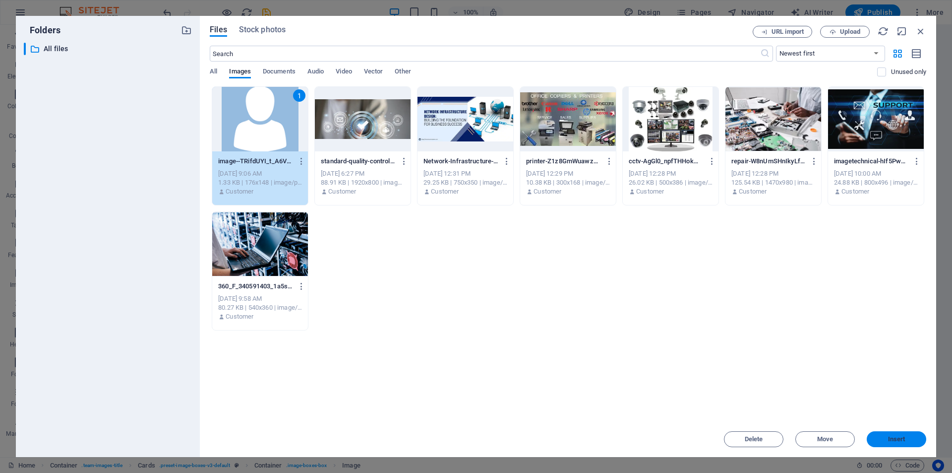
click at [903, 439] on span "Insert" at bounding box center [896, 439] width 17 height 6
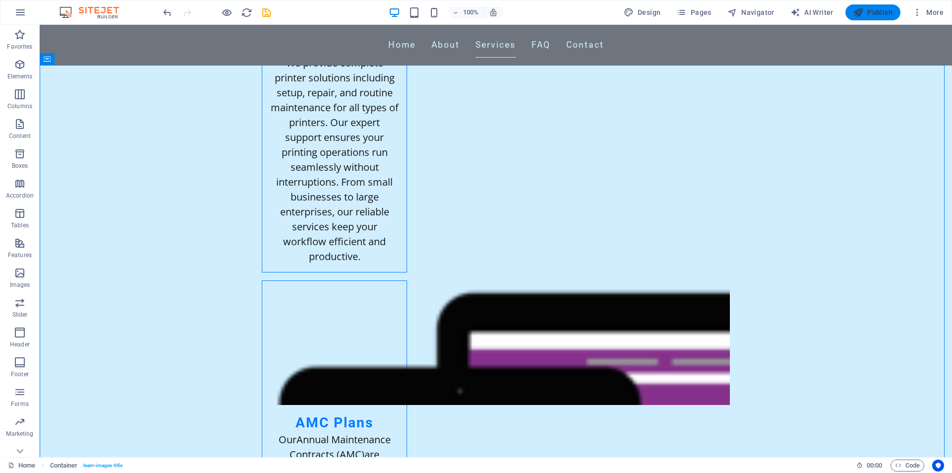
click at [868, 12] on span "Publish" at bounding box center [872, 12] width 39 height 10
checkbox input "false"
drag, startPoint x: 870, startPoint y: 12, endPoint x: 908, endPoint y: 12, distance: 38.7
click at [908, 12] on div "Design Pages Navigator AI Writer Publish More" at bounding box center [784, 12] width 328 height 16
